Goal: Transaction & Acquisition: Purchase product/service

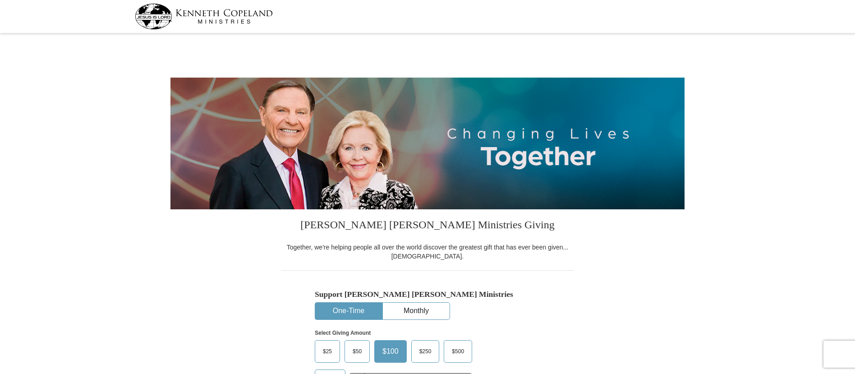
select select "[GEOGRAPHIC_DATA]"
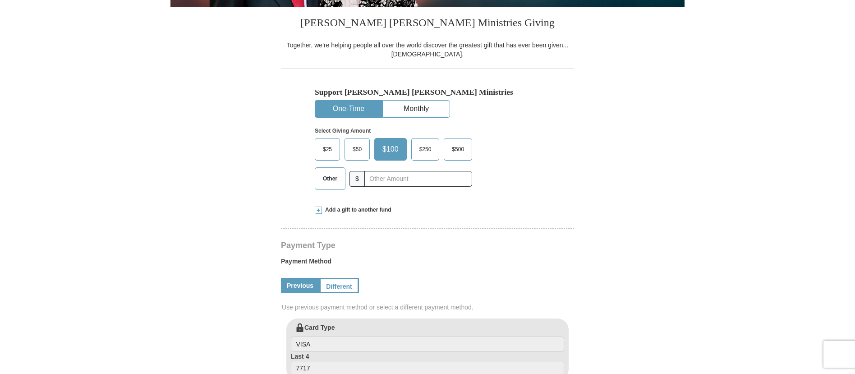
scroll to position [242, 0]
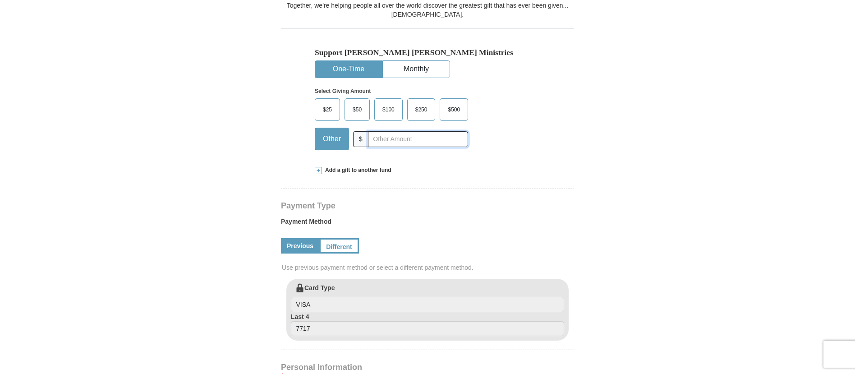
click at [373, 142] on input "text" at bounding box center [418, 139] width 100 height 16
type input "215.00"
click at [321, 171] on span at bounding box center [318, 170] width 7 height 7
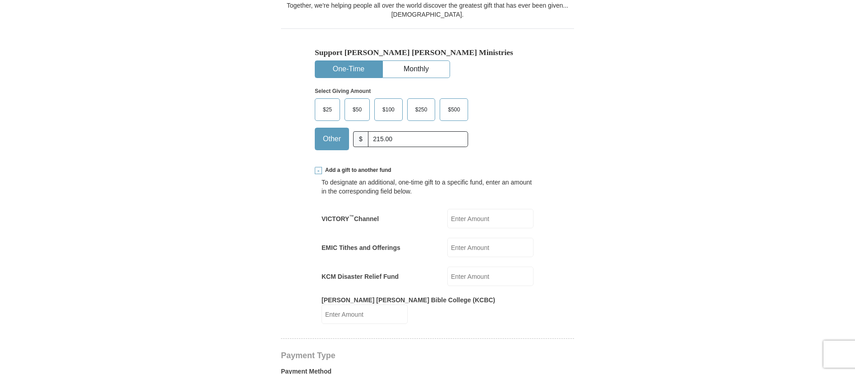
click at [468, 245] on input "EMIC Tithes and Offerings" at bounding box center [490, 247] width 86 height 19
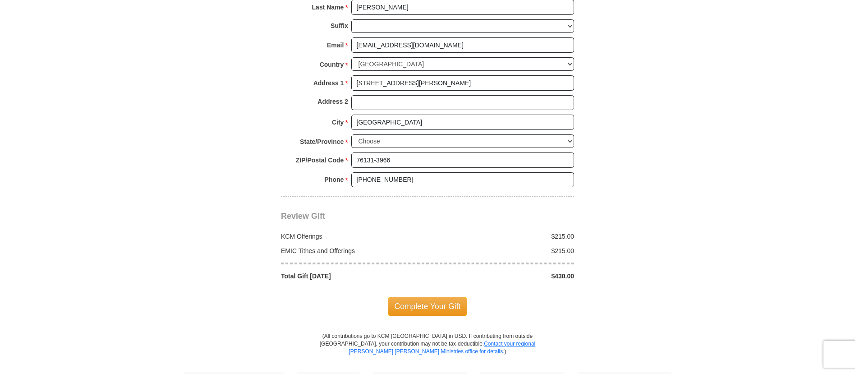
scroll to position [839, 0]
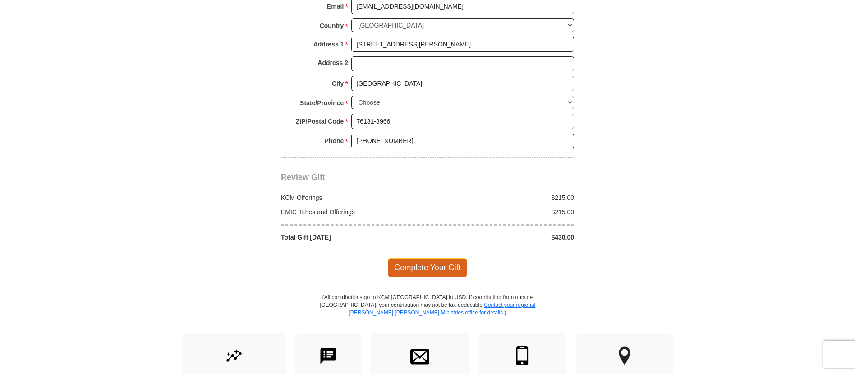
type input "215.00"
click at [401, 258] on span "Complete Your Gift" at bounding box center [428, 267] width 80 height 19
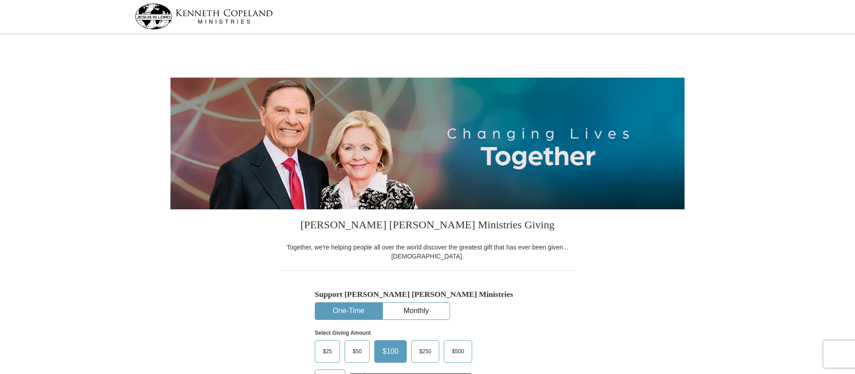
select select "[GEOGRAPHIC_DATA]"
